Goal: Complete application form

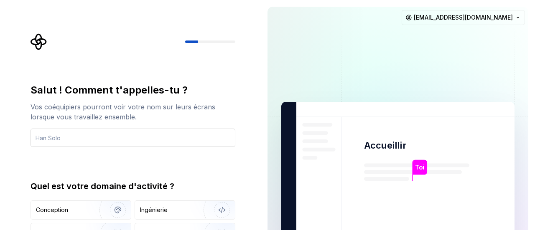
click at [79, 135] on input "text" at bounding box center [132, 138] width 205 height 18
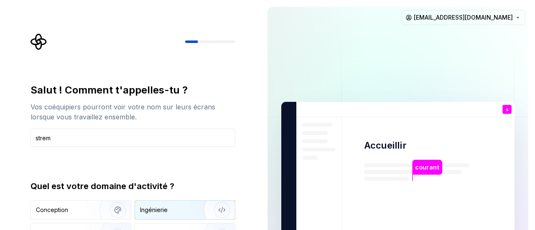
type input "strem"
click at [190, 207] on img "button" at bounding box center [216, 210] width 53 height 56
click at [312, 70] on img at bounding box center [397, 188] width 338 height 395
click at [269, 62] on img at bounding box center [397, 188] width 338 height 395
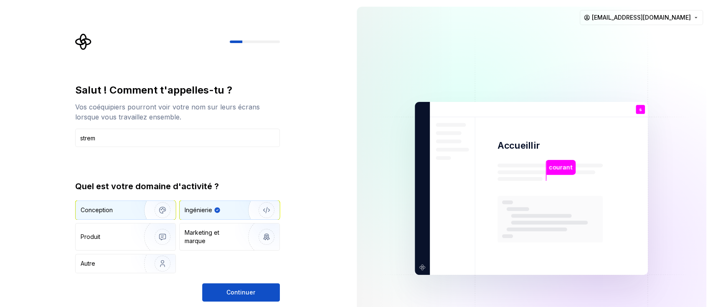
drag, startPoint x: 511, startPoint y: 0, endPoint x: 160, endPoint y: 207, distance: 407.0
click at [160, 207] on img "button" at bounding box center [156, 210] width 53 height 56
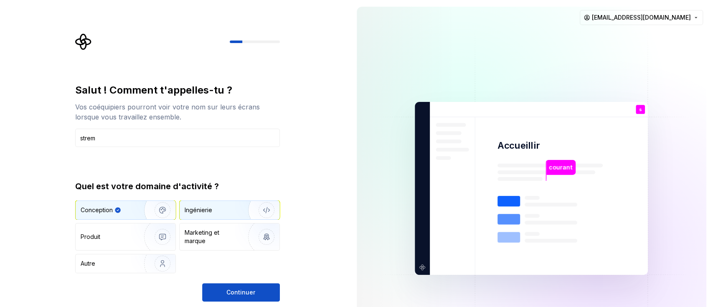
click at [259, 213] on img "button" at bounding box center [260, 210] width 53 height 56
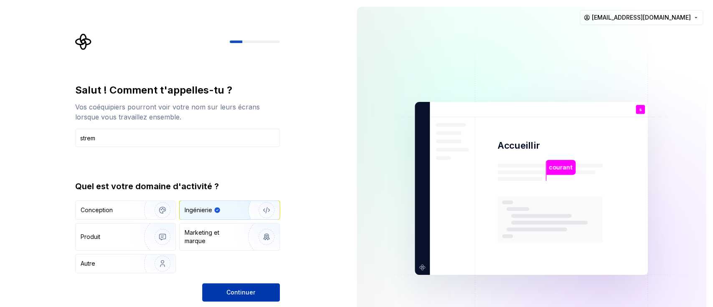
click at [229, 230] on font "Continuer" at bounding box center [240, 292] width 29 height 7
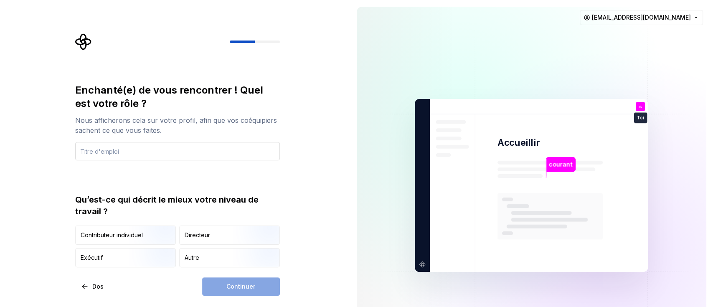
click at [120, 146] on input "text" at bounding box center [177, 151] width 205 height 18
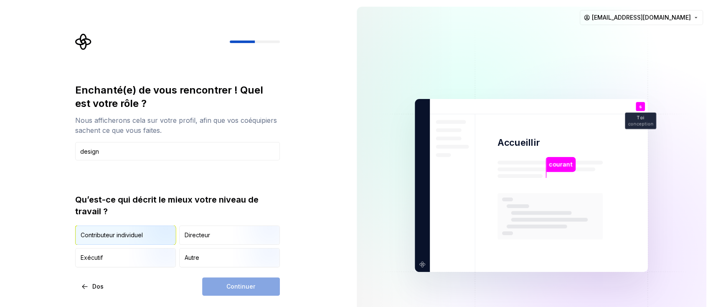
type input "design"
click at [138, 230] on img "button" at bounding box center [155, 246] width 53 height 56
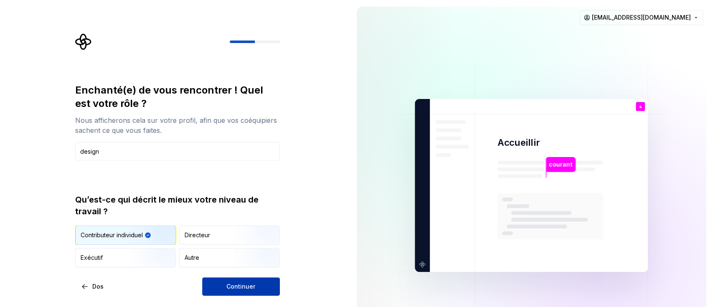
click at [240, 230] on span "Continuer" at bounding box center [240, 286] width 29 height 8
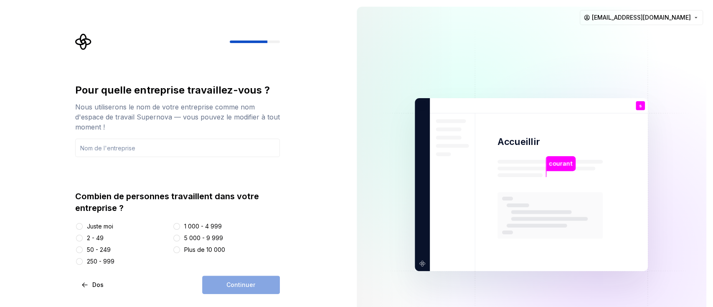
click at [82, 225] on div "Juste moi" at bounding box center [122, 226] width 94 height 8
click at [82, 225] on div at bounding box center [79, 226] width 8 height 8
click at [81, 226] on button "Juste moi" at bounding box center [79, 226] width 7 height 7
click at [228, 230] on div "Continuer" at bounding box center [241, 285] width 78 height 18
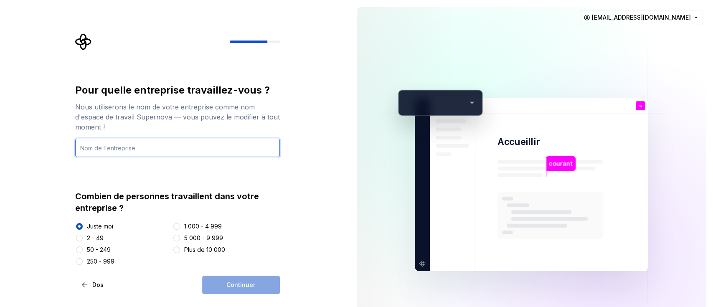
click at [128, 144] on input "text" at bounding box center [177, 148] width 205 height 18
type input "stream"
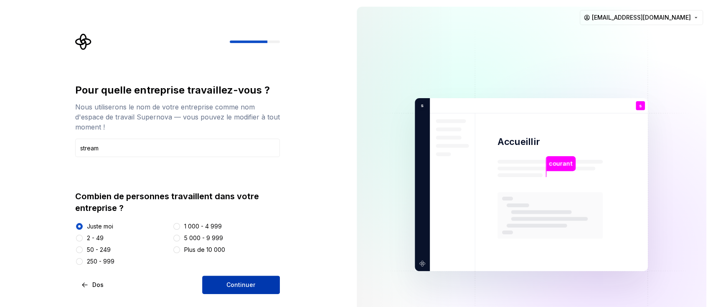
click at [231, 230] on button "Continuer" at bounding box center [241, 285] width 78 height 18
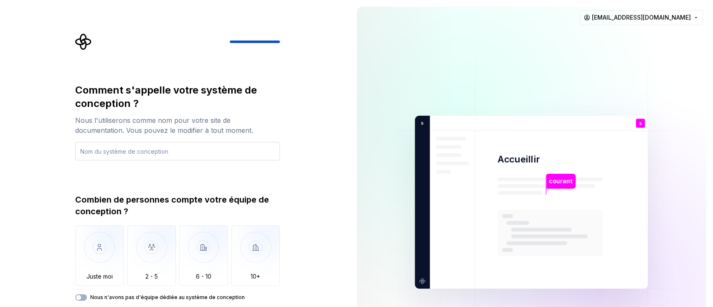
click at [140, 150] on input "text" at bounding box center [177, 151] width 205 height 18
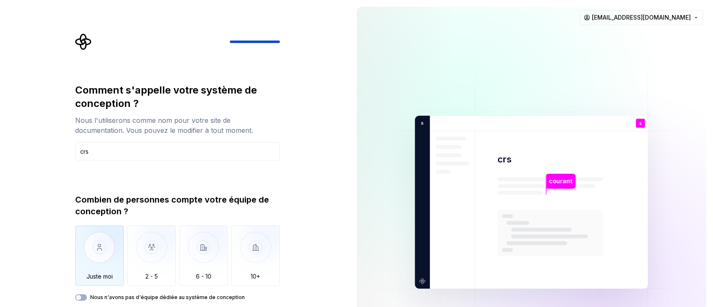
type input "crs"
click at [94, 230] on img "button" at bounding box center [99, 254] width 49 height 56
click at [88, 230] on div "Nous n'avons pas d'équipe dédiée au système de conception" at bounding box center [177, 297] width 205 height 7
click at [83, 230] on button "Nous n'avons pas d'équipe dédiée au système de conception" at bounding box center [81, 297] width 12 height 7
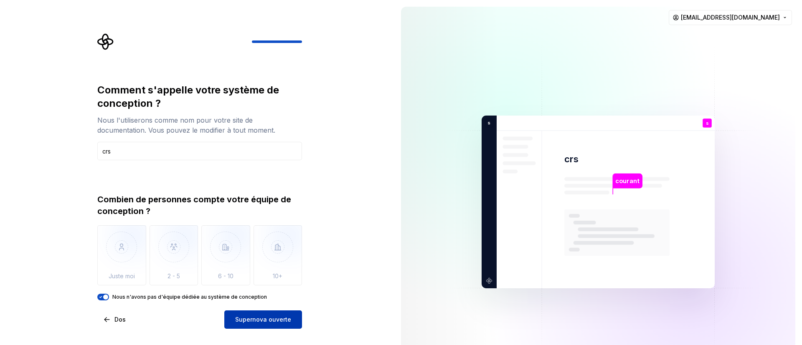
drag, startPoint x: 677, startPoint y: 1, endPoint x: 254, endPoint y: 318, distance: 528.4
click at [254, 230] on font "Supernova ouverte" at bounding box center [263, 319] width 56 height 7
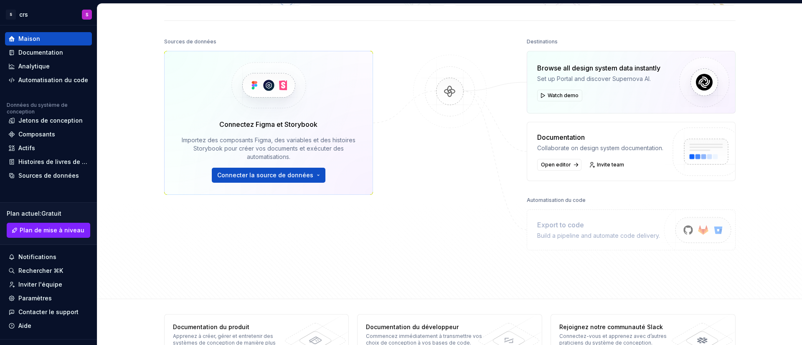
scroll to position [82, 0]
click at [281, 173] on font "Connecter la source de données" at bounding box center [265, 175] width 96 height 7
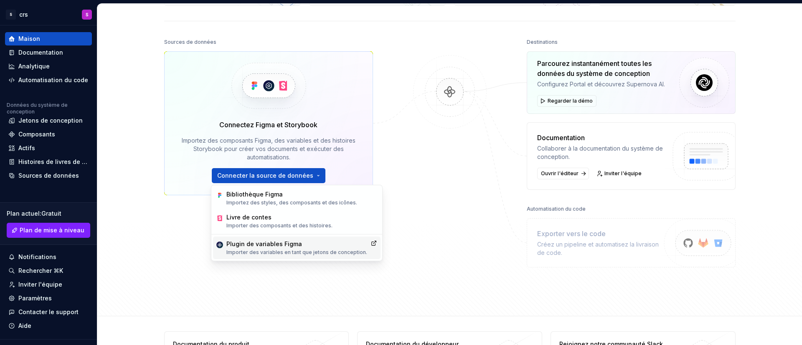
click at [280, 230] on font "Importer des variables en tant que jetons de conception." at bounding box center [296, 252] width 141 height 6
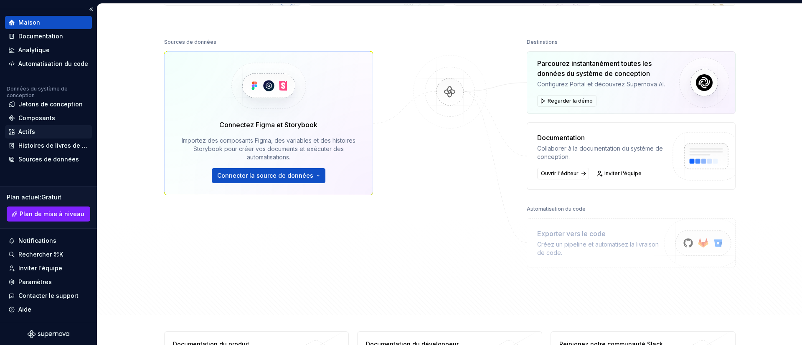
scroll to position [0, 0]
